Goal: Navigation & Orientation: Find specific page/section

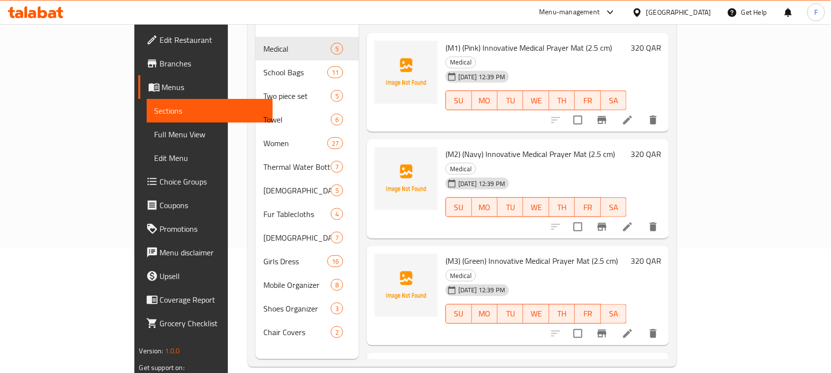
scroll to position [138, 0]
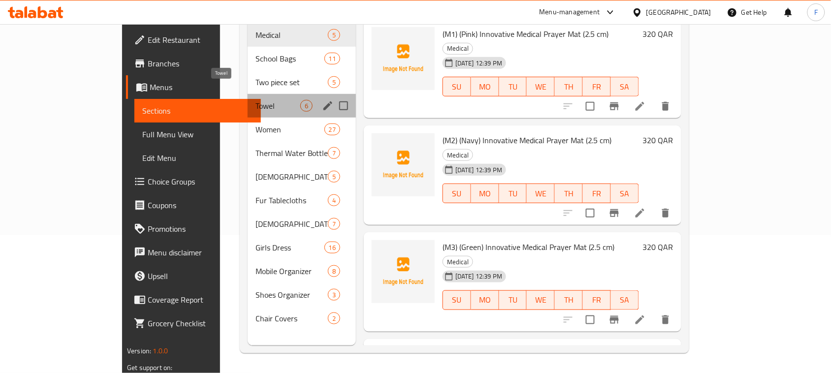
click at [255, 100] on span "Towel" at bounding box center [277, 106] width 45 height 12
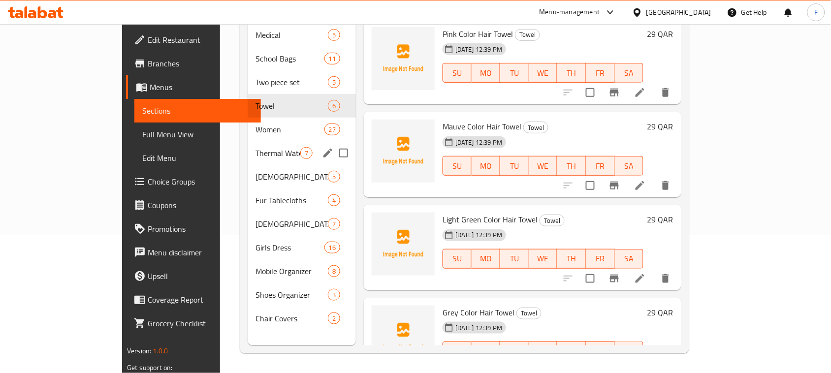
click at [248, 141] on div "Thermal Water Bottle 7" at bounding box center [302, 153] width 108 height 24
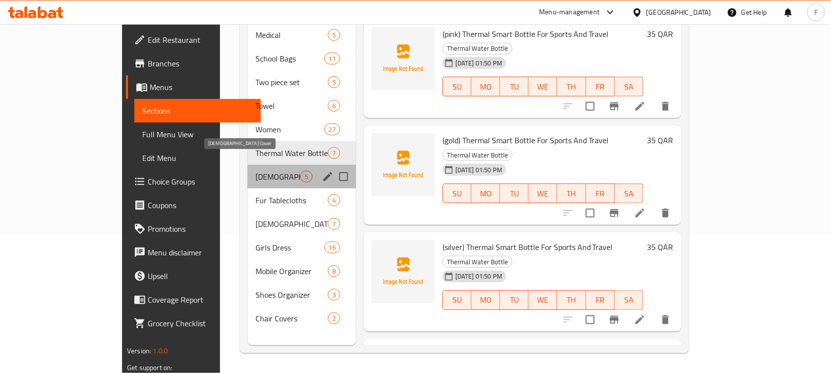
click at [255, 171] on span "[DEMOGRAPHIC_DATA] Cover" at bounding box center [277, 177] width 45 height 12
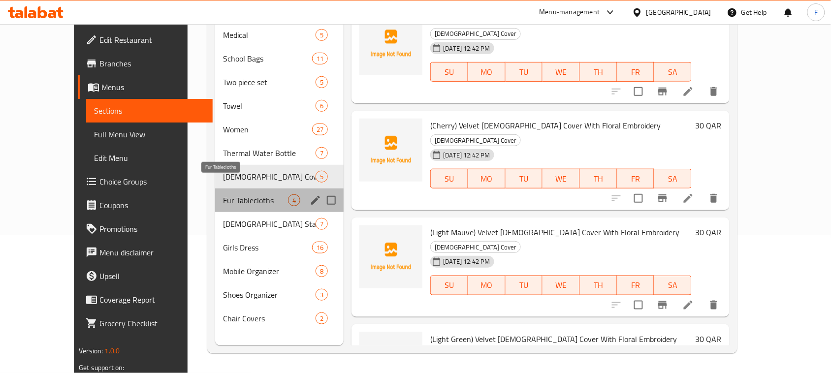
click at [223, 194] on span "Fur Tablecloths" at bounding box center [255, 200] width 65 height 12
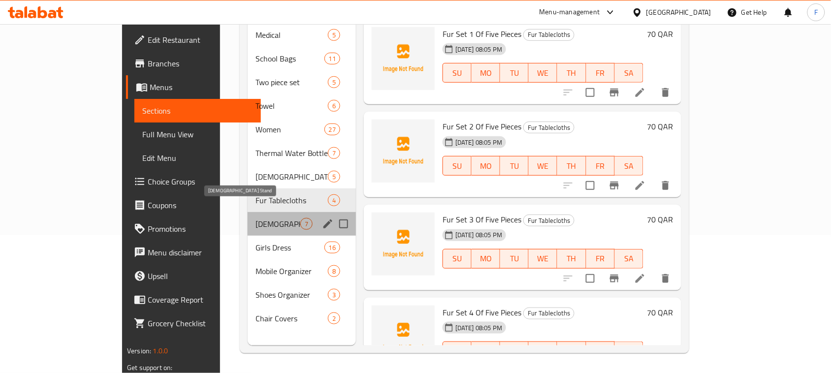
click at [255, 218] on span "[DEMOGRAPHIC_DATA] Stand" at bounding box center [277, 224] width 45 height 12
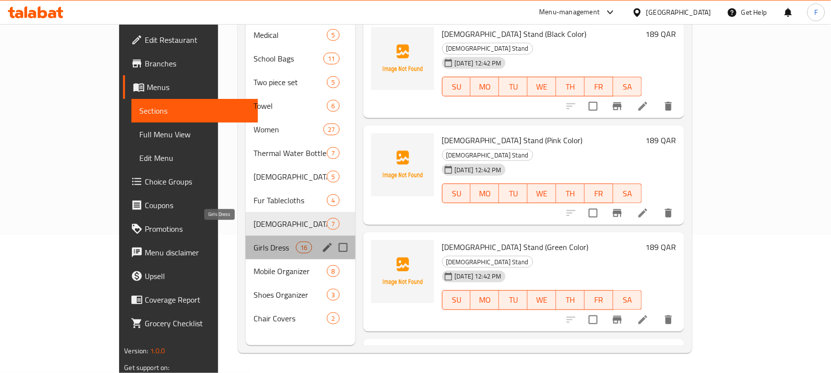
click at [253, 242] on span "Girls Dress" at bounding box center [274, 248] width 42 height 12
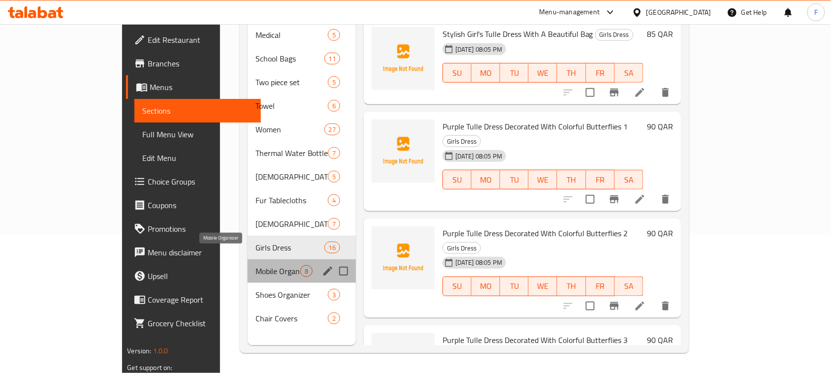
click at [255, 265] on span "Mobile Organizer" at bounding box center [277, 271] width 45 height 12
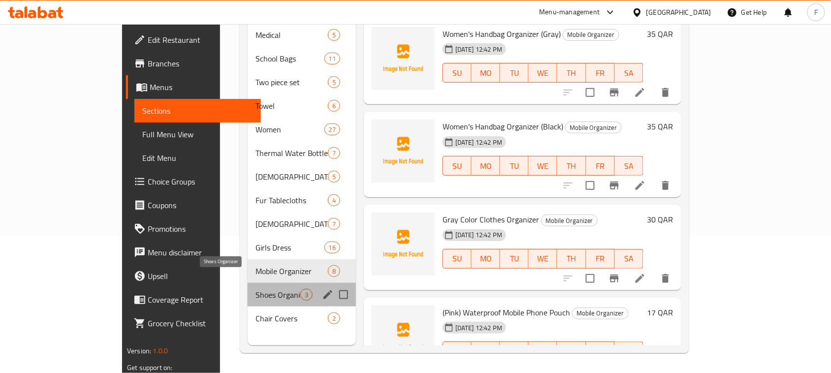
click at [255, 289] on span "Shoes Organizer" at bounding box center [277, 295] width 45 height 12
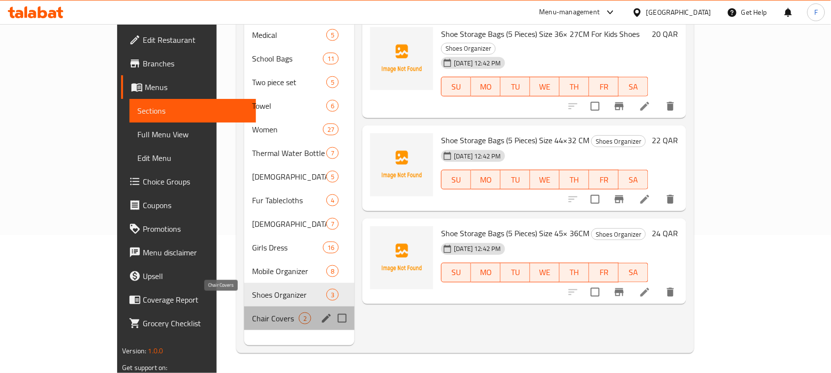
click at [252, 312] on span "Chair Covers" at bounding box center [275, 318] width 47 height 12
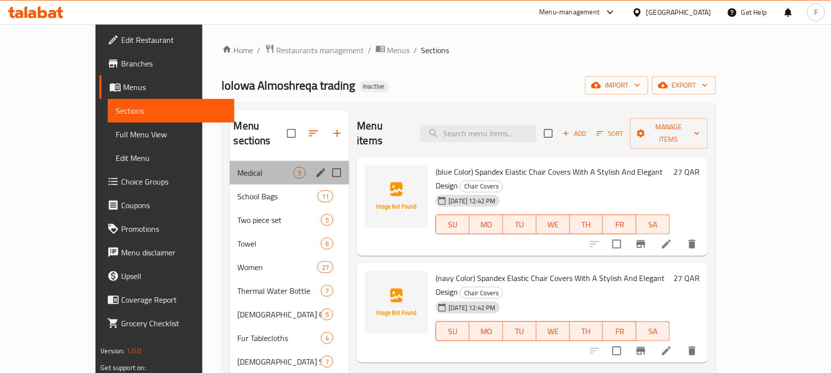
click at [230, 165] on div "Medical 5" at bounding box center [290, 173] width 120 height 24
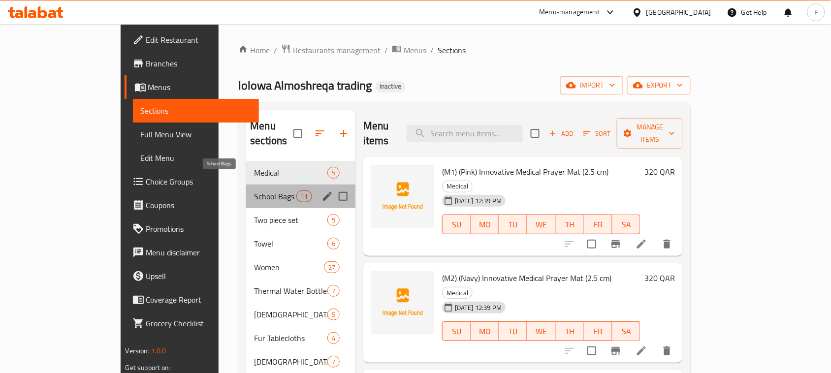
click at [254, 190] on span "School Bags" at bounding box center [275, 196] width 42 height 12
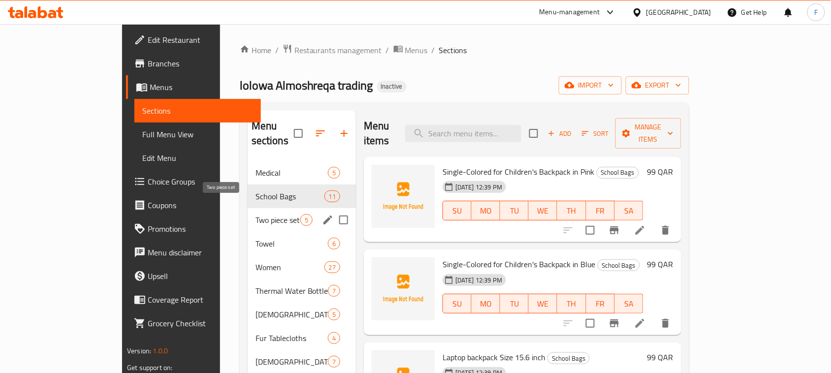
click at [255, 214] on span "Two piece set" at bounding box center [277, 220] width 45 height 12
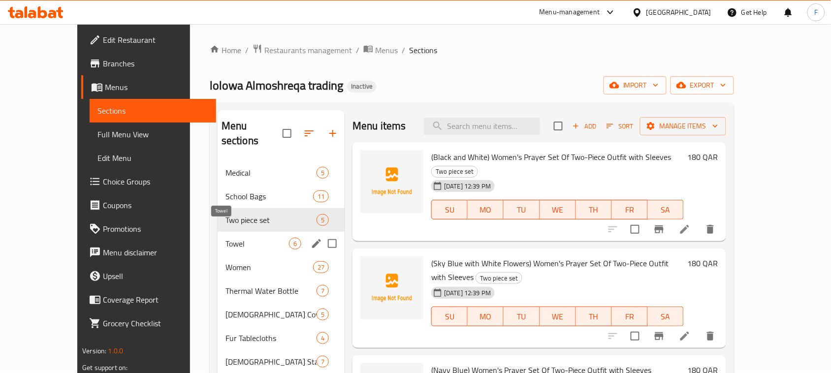
click at [225, 238] on span "Towel" at bounding box center [256, 244] width 63 height 12
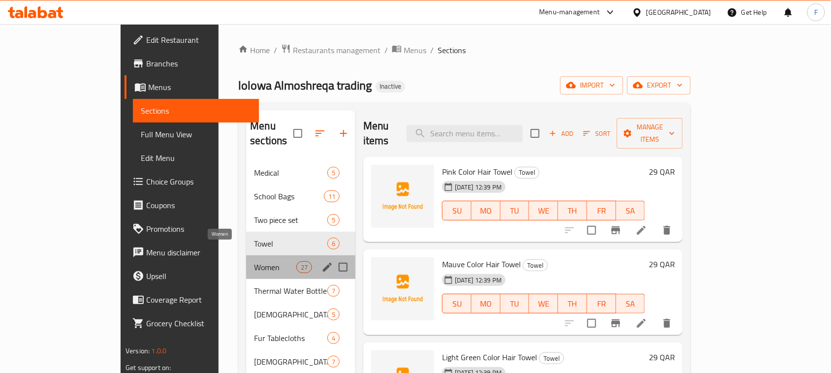
click at [254, 261] on span "Women" at bounding box center [275, 267] width 42 height 12
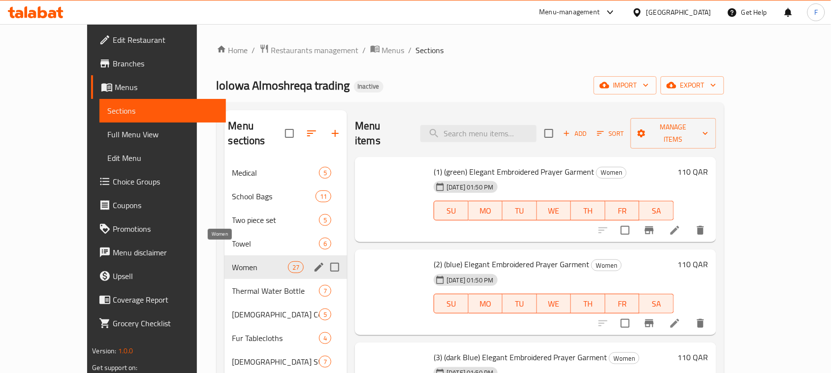
click at [232, 285] on span "Thermal Water Bottle" at bounding box center [275, 291] width 87 height 12
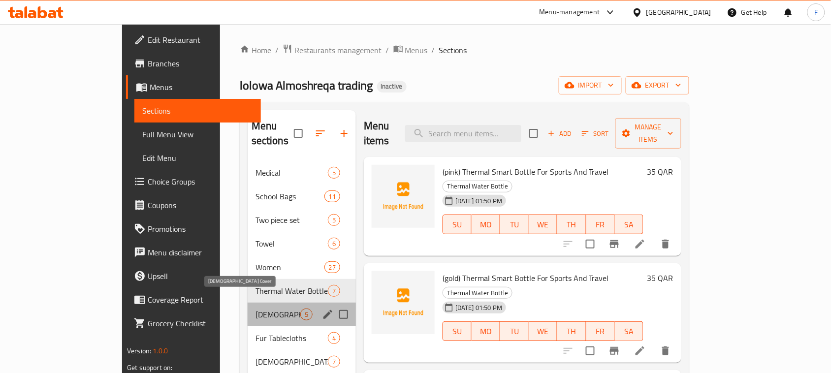
click at [255, 309] on span "[DEMOGRAPHIC_DATA] Cover" at bounding box center [277, 315] width 45 height 12
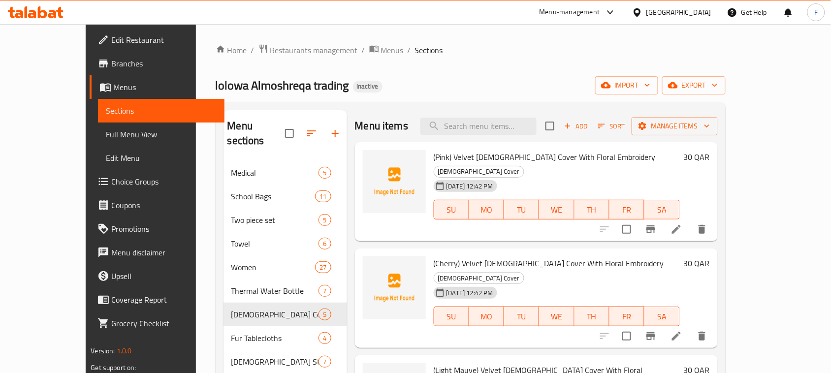
scroll to position [138, 0]
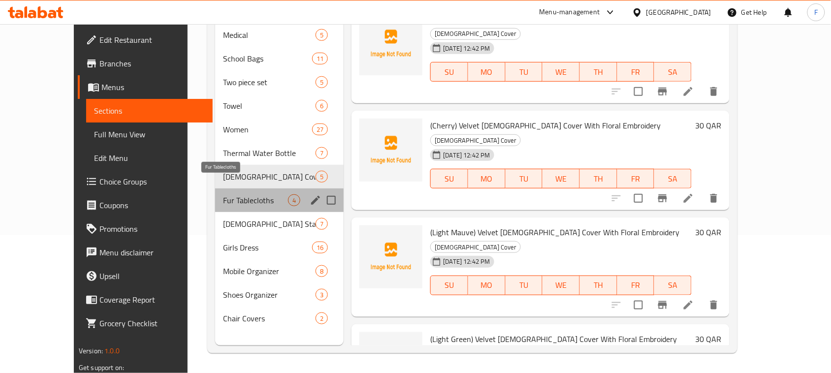
click at [223, 194] on span "Fur Tablecloths" at bounding box center [255, 200] width 65 height 12
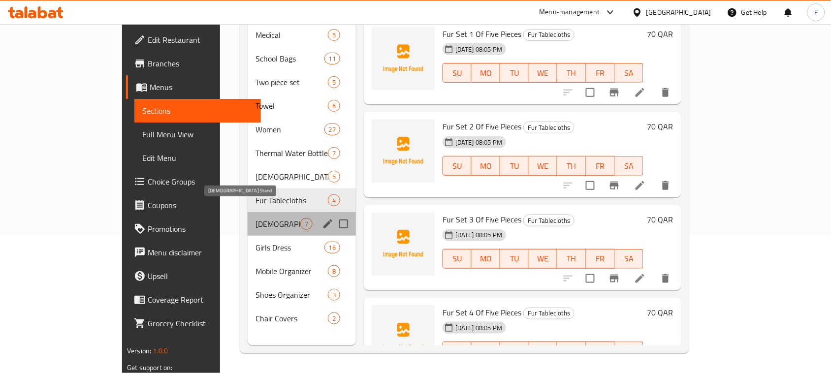
click at [255, 218] on span "[DEMOGRAPHIC_DATA] Stand" at bounding box center [277, 224] width 45 height 12
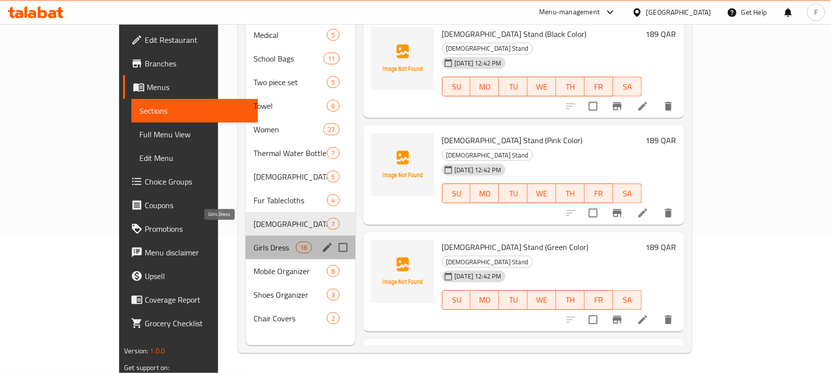
click at [253, 242] on span "Girls Dress" at bounding box center [274, 248] width 42 height 12
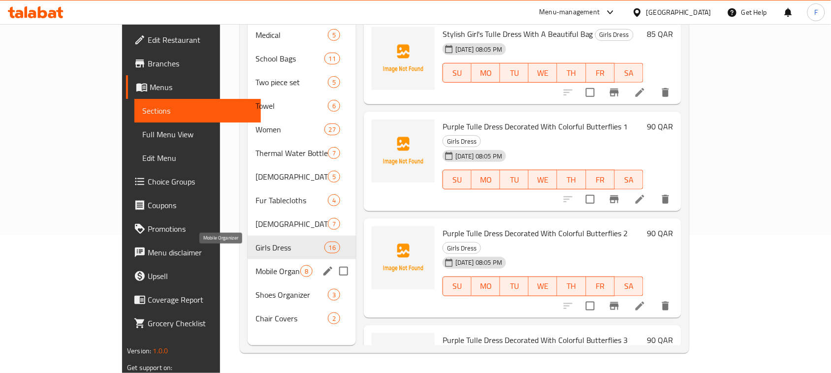
click at [255, 265] on span "Mobile Organizer" at bounding box center [277, 271] width 45 height 12
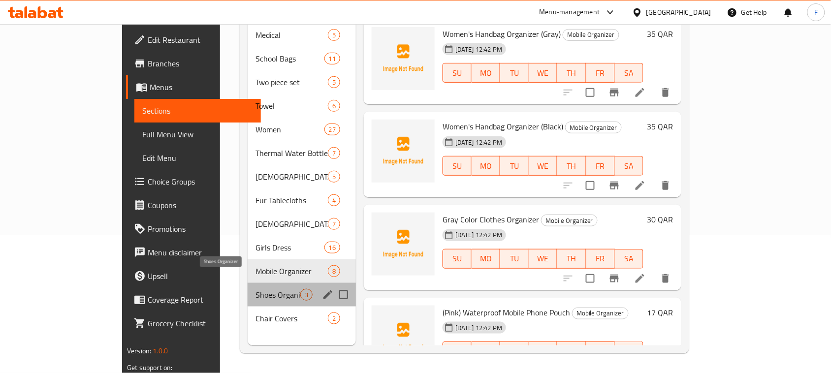
click at [255, 289] on span "Shoes Organizer" at bounding box center [277, 295] width 45 height 12
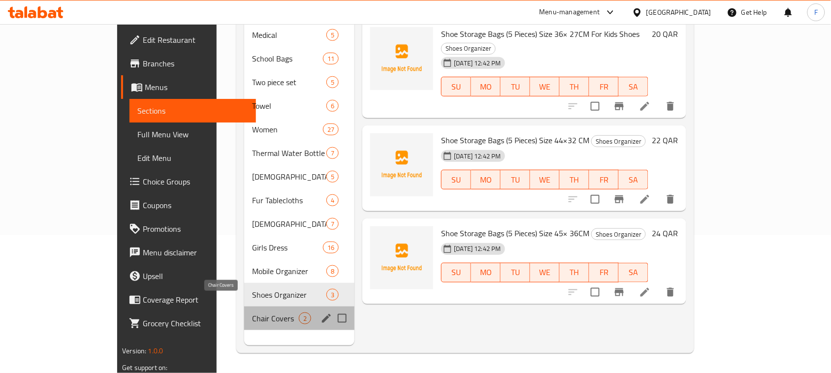
click at [252, 312] on span "Chair Covers" at bounding box center [275, 318] width 47 height 12
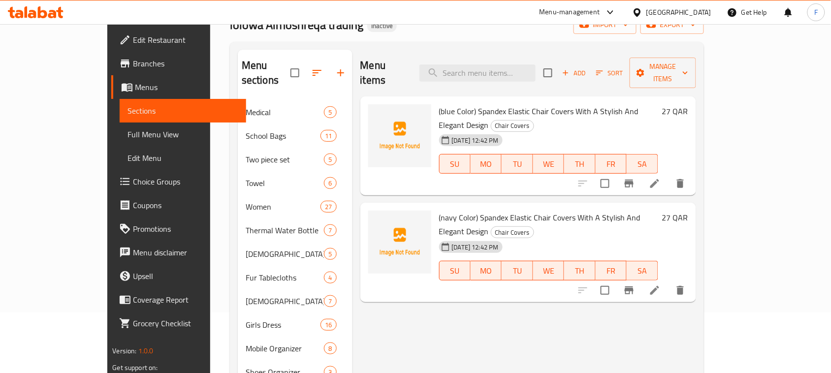
scroll to position [65, 0]
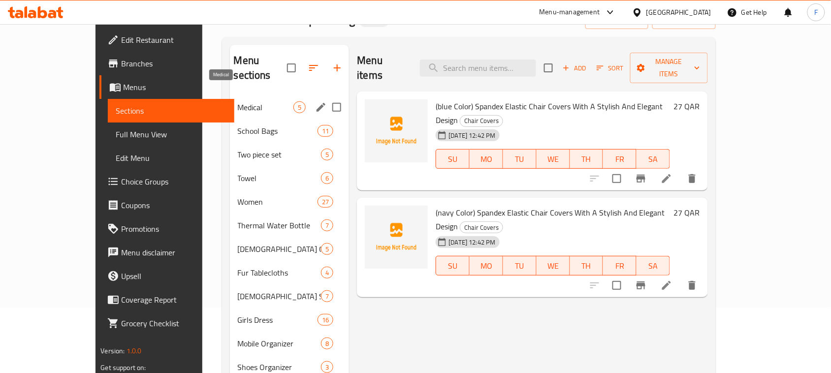
click at [238, 101] on span "Medical" at bounding box center [266, 107] width 56 height 12
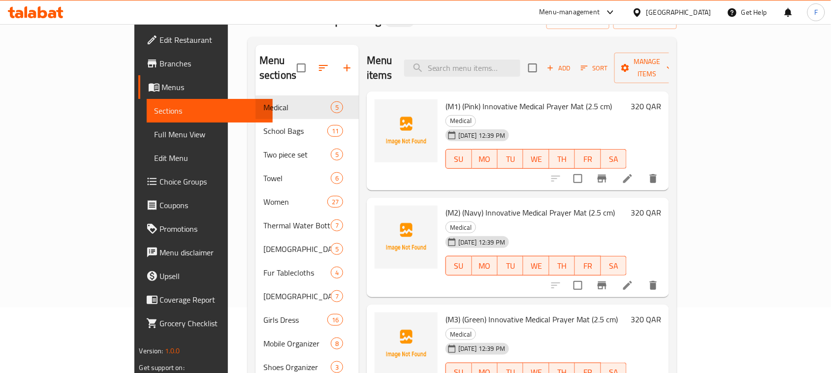
click at [503, 99] on span "(M1) (Pink) Innovative Medical Prayer Mat (2.5 cm)" at bounding box center [528, 106] width 166 height 15
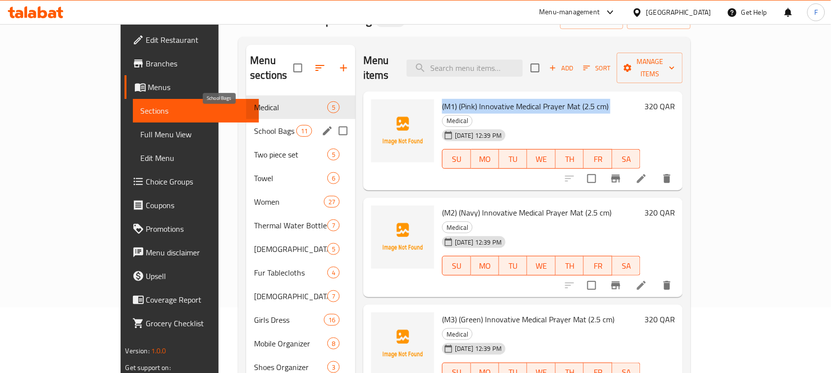
click at [254, 125] on span "School Bags" at bounding box center [275, 131] width 42 height 12
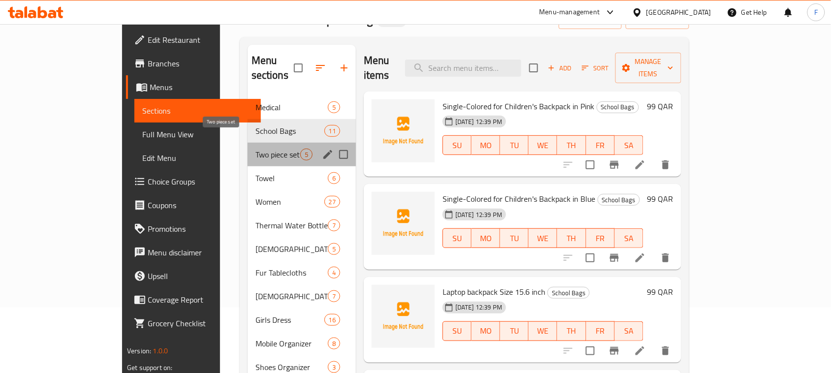
click at [255, 149] on span "Two piece set" at bounding box center [277, 155] width 45 height 12
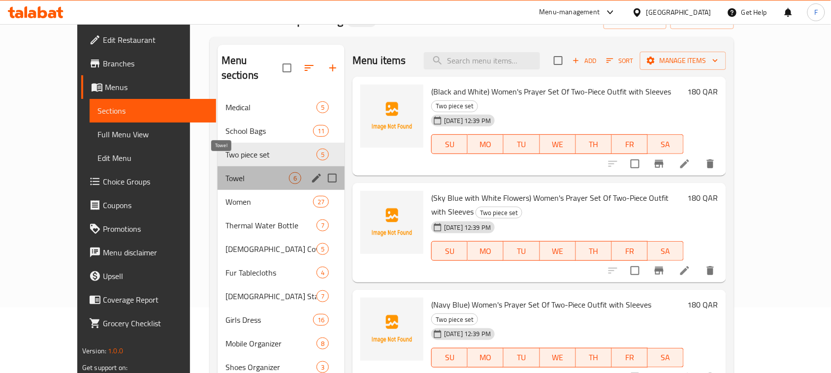
click at [225, 172] on span "Towel" at bounding box center [256, 178] width 63 height 12
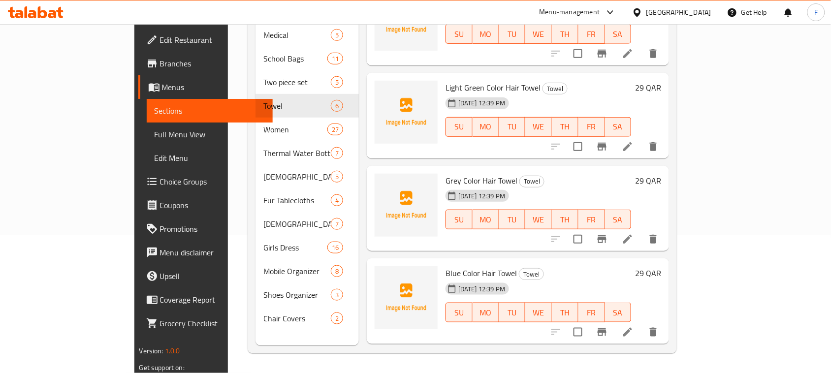
scroll to position [200, 0]
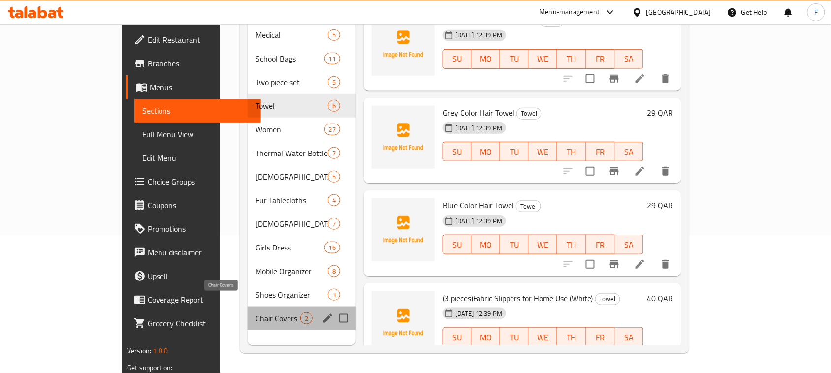
click at [255, 312] on span "Chair Covers" at bounding box center [277, 318] width 45 height 12
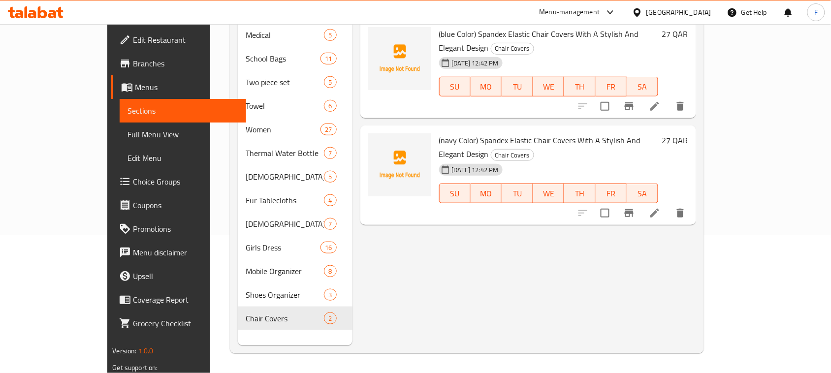
click at [445, 133] on span "(navy Color) Spandex Elastic Chair Covers With A Stylish And Elegant Design" at bounding box center [539, 147] width 201 height 29
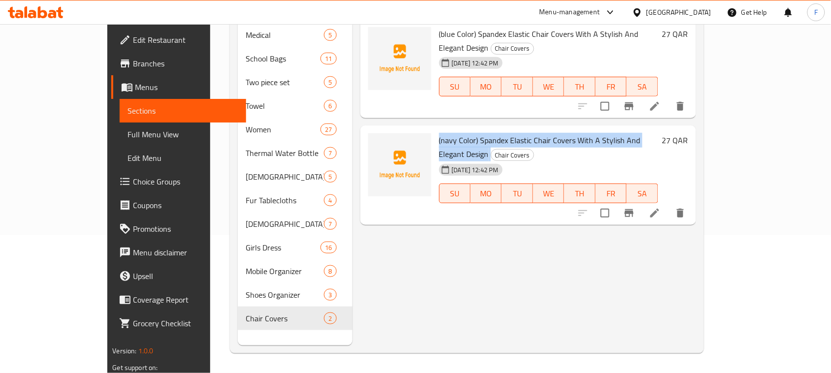
click at [445, 133] on span "(navy Color) Spandex Elastic Chair Covers With A Stylish And Elegant Design" at bounding box center [539, 147] width 201 height 29
click at [593, 133] on span "(navy Color) Spandex Elastic Chair Covers With A Stylish And Elegant Design" at bounding box center [539, 147] width 201 height 29
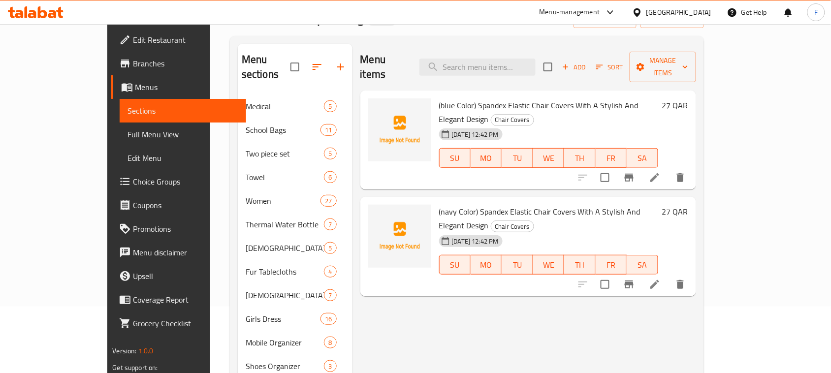
scroll to position [55, 0]
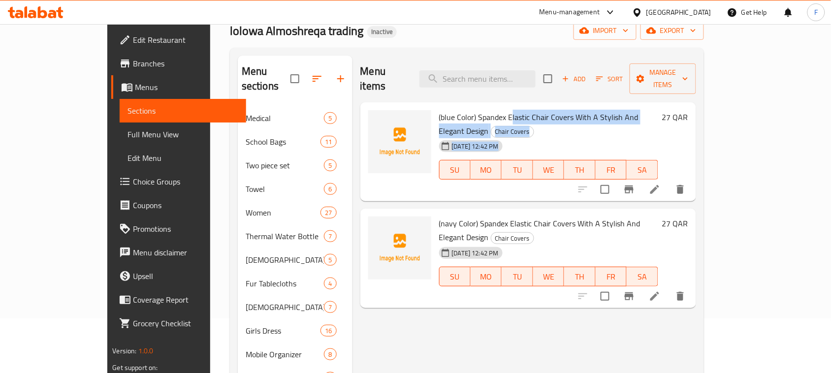
drag, startPoint x: 483, startPoint y: 104, endPoint x: 645, endPoint y: 111, distance: 162.1
click at [645, 111] on div "(blue Color) Spandex Elastic Chair Covers With A Stylish And Elegant Design Cha…" at bounding box center [548, 152] width 227 height 92
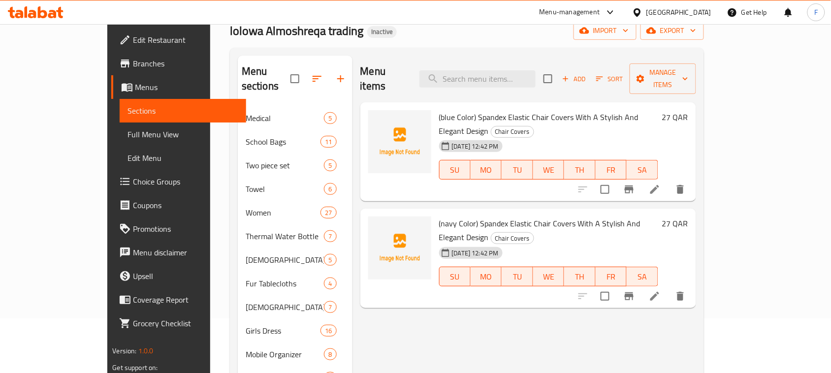
click at [624, 216] on span "(navy Color) Spandex Elastic Chair Covers With A Stylish And Elegant Design" at bounding box center [539, 230] width 201 height 29
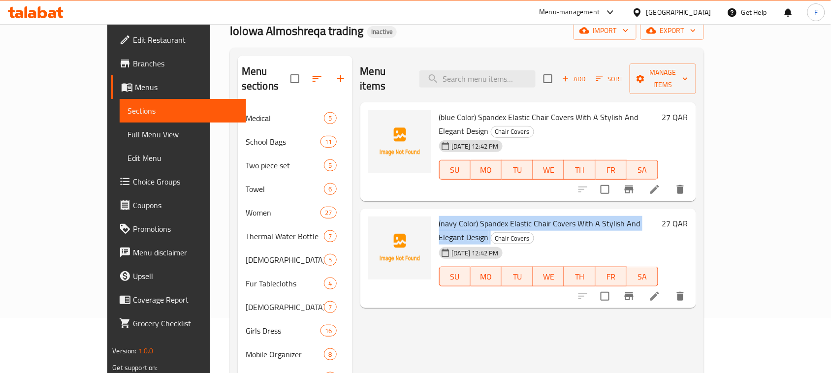
click at [624, 216] on span "(navy Color) Spandex Elastic Chair Covers With A Stylish And Elegant Design" at bounding box center [539, 230] width 201 height 29
drag, startPoint x: 624, startPoint y: 192, endPoint x: 611, endPoint y: 185, distance: 14.8
click at [611, 213] on div "(navy Color) Spandex Elastic Chair Covers With A Stylish And Elegant Design Cha…" at bounding box center [548, 259] width 227 height 92
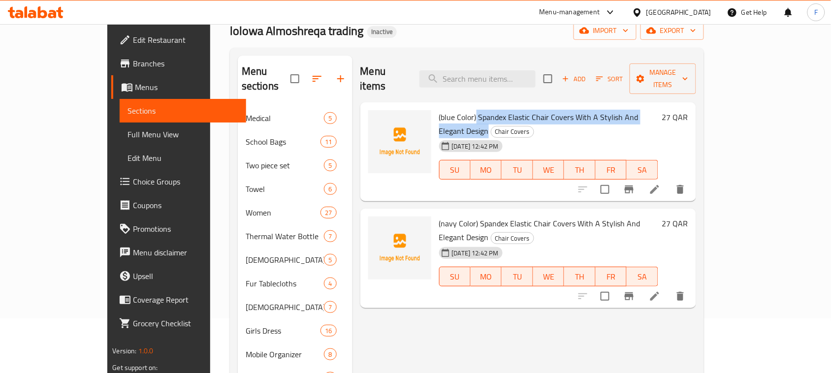
drag, startPoint x: 449, startPoint y: 102, endPoint x: 657, endPoint y: 103, distance: 208.2
click at [638, 110] on span "(blue Color) Spandex Elastic Chair Covers With A Stylish And Elegant Design" at bounding box center [538, 124] width 199 height 29
click at [589, 110] on span "(blue Color) Spandex Elastic Chair Covers With A Stylish And Elegant Design" at bounding box center [538, 124] width 199 height 29
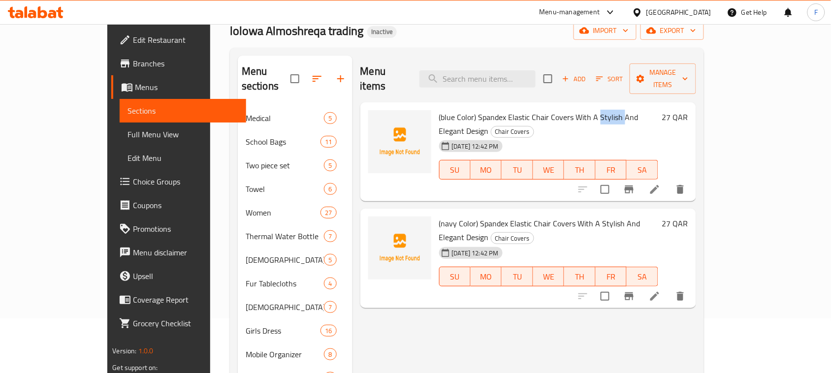
click at [589, 110] on span "(blue Color) Spandex Elastic Chair Covers With A Stylish And Elegant Design" at bounding box center [538, 124] width 199 height 29
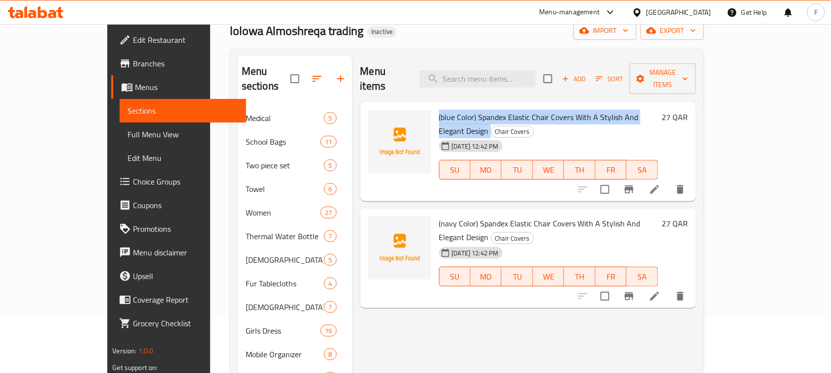
click at [589, 110] on span "(blue Color) Spandex Elastic Chair Covers With A Stylish And Elegant Design" at bounding box center [538, 124] width 199 height 29
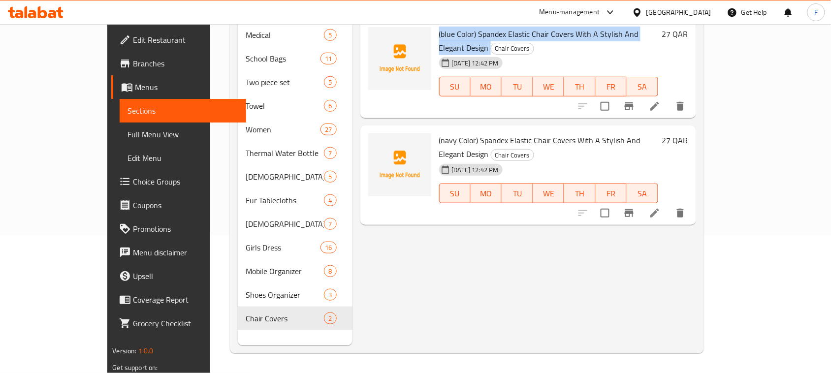
scroll to position [138, 0]
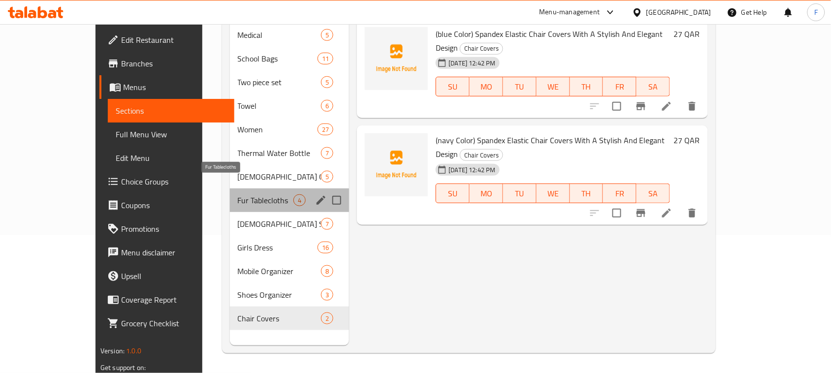
click at [240, 194] on span "Fur Tablecloths" at bounding box center [266, 200] width 56 height 12
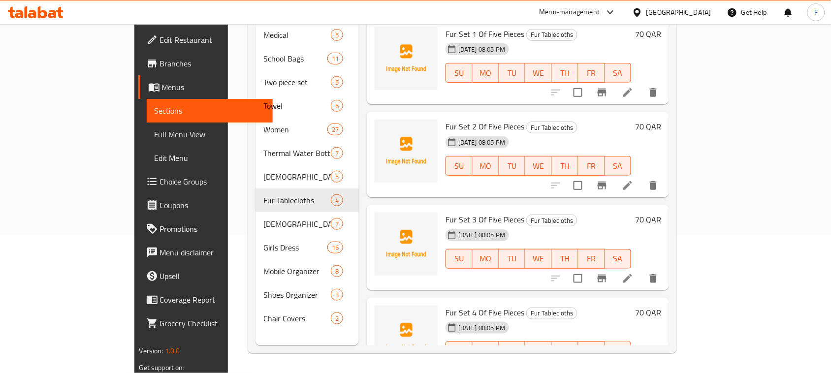
click at [449, 119] on span "Fur Set 2 Of Five Pieces" at bounding box center [484, 126] width 79 height 15
click at [456, 212] on span "Fur Set 3 Of Five Pieces" at bounding box center [484, 219] width 79 height 15
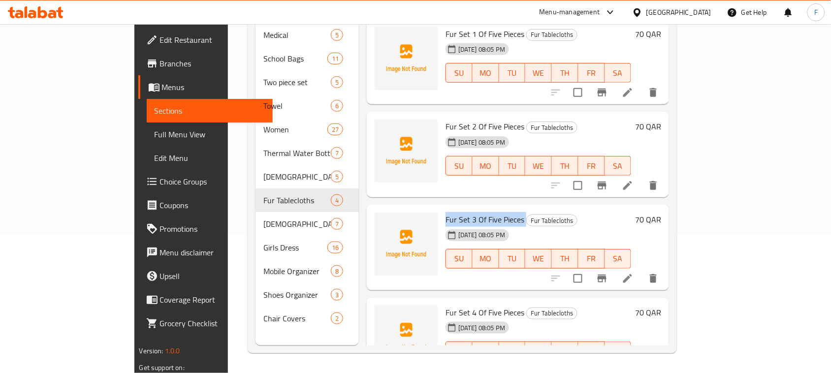
click at [456, 212] on span "Fur Set 3 Of Five Pieces" at bounding box center [484, 219] width 79 height 15
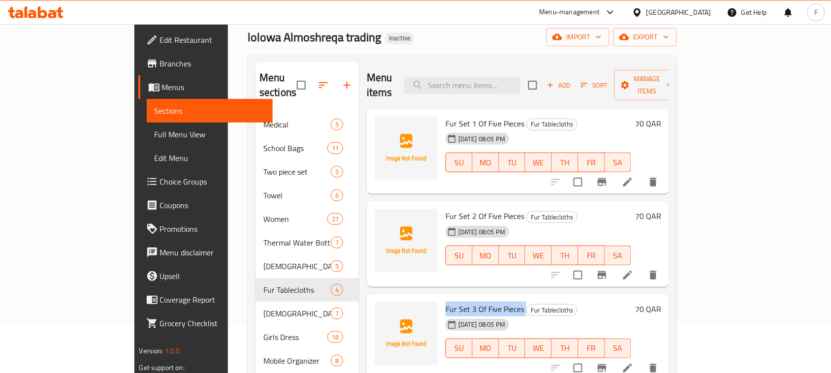
scroll to position [22, 0]
